Goal: Find specific page/section: Find specific page/section

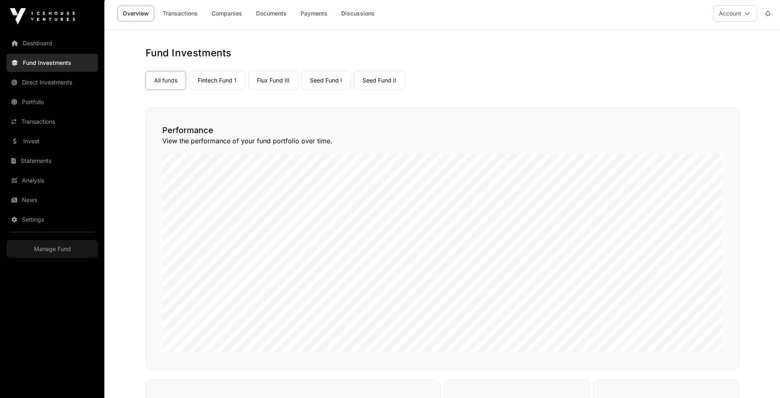
scroll to position [3, 0]
click at [38, 42] on link "Dashboard" at bounding box center [52, 43] width 91 height 18
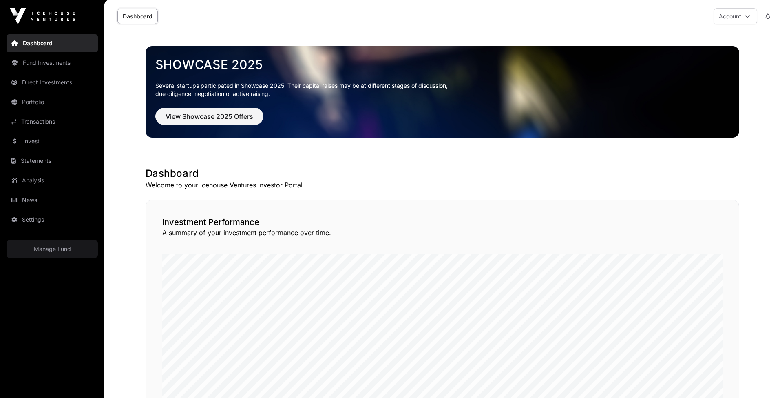
click at [52, 62] on link "Fund Investments" at bounding box center [52, 63] width 91 height 18
click at [46, 61] on link "Fund Investments" at bounding box center [52, 63] width 91 height 18
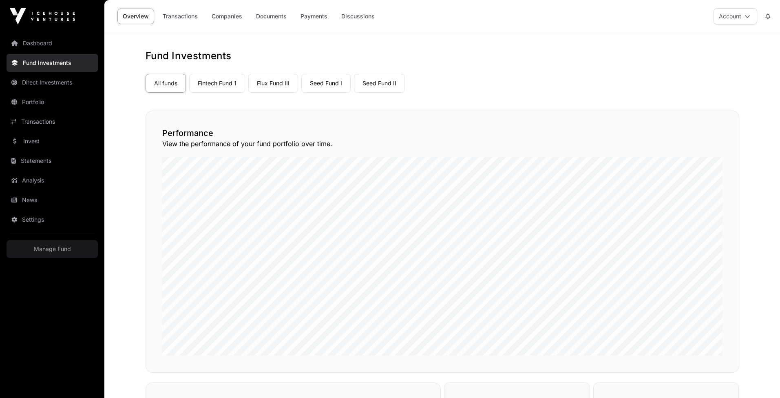
click at [222, 88] on link "Fintech Fund 1" at bounding box center [217, 83] width 56 height 19
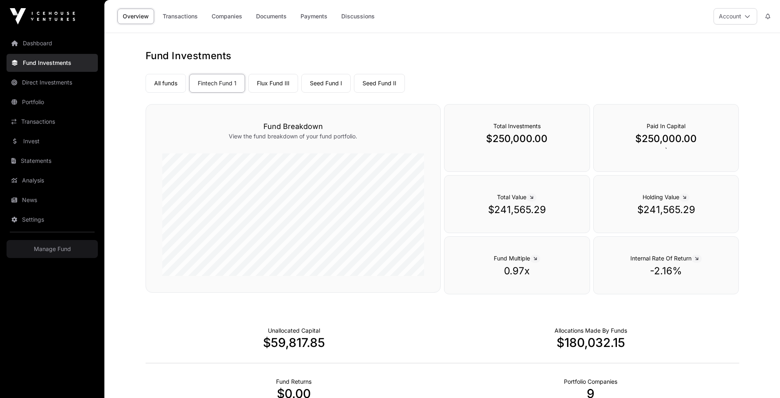
click at [222, 15] on link "Companies" at bounding box center [226, 16] width 41 height 15
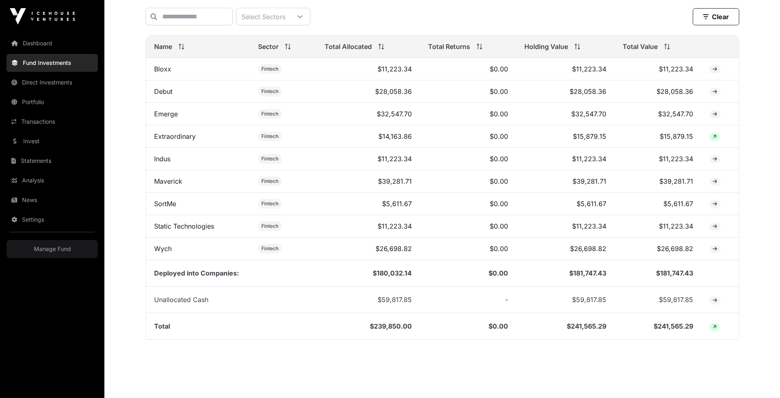
scroll to position [312, 0]
click at [49, 250] on link "Manage Fund" at bounding box center [52, 249] width 91 height 18
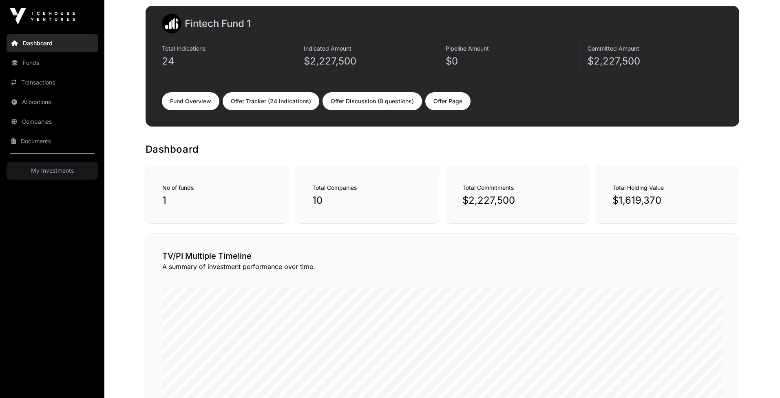
scroll to position [43, 0]
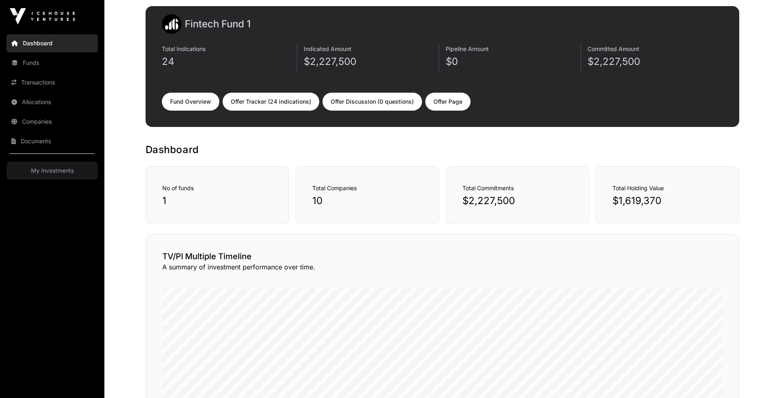
click at [283, 92] on div "Fund Overview Offer Tracker (24 indications) Offer Discussion (0 questions) Off…" at bounding box center [442, 99] width 561 height 21
click at [285, 100] on link "Offer Tracker (24 indications)" at bounding box center [271, 102] width 97 height 18
